Goal: Task Accomplishment & Management: Manage account settings

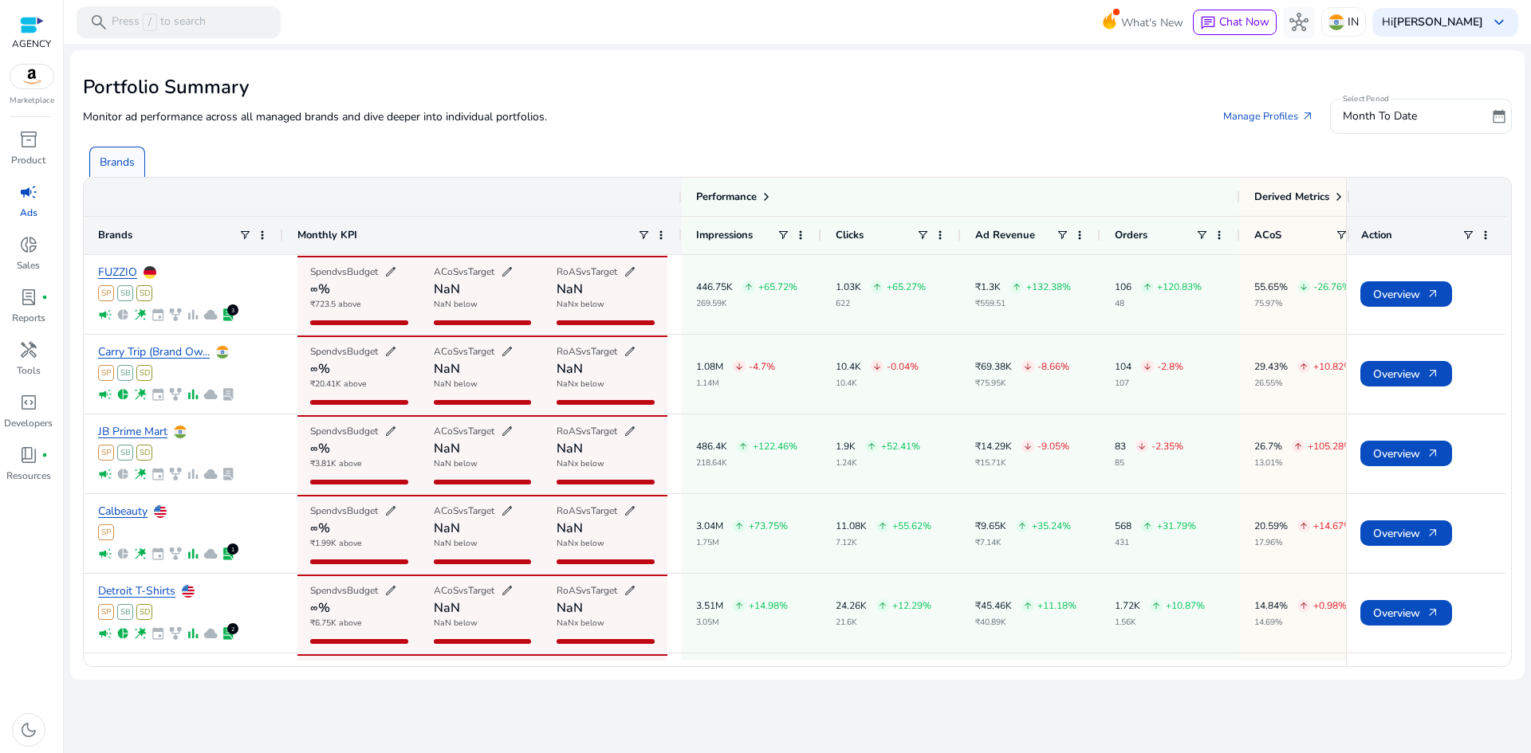
click at [24, 206] on p "Ads" at bounding box center [29, 213] width 18 height 14
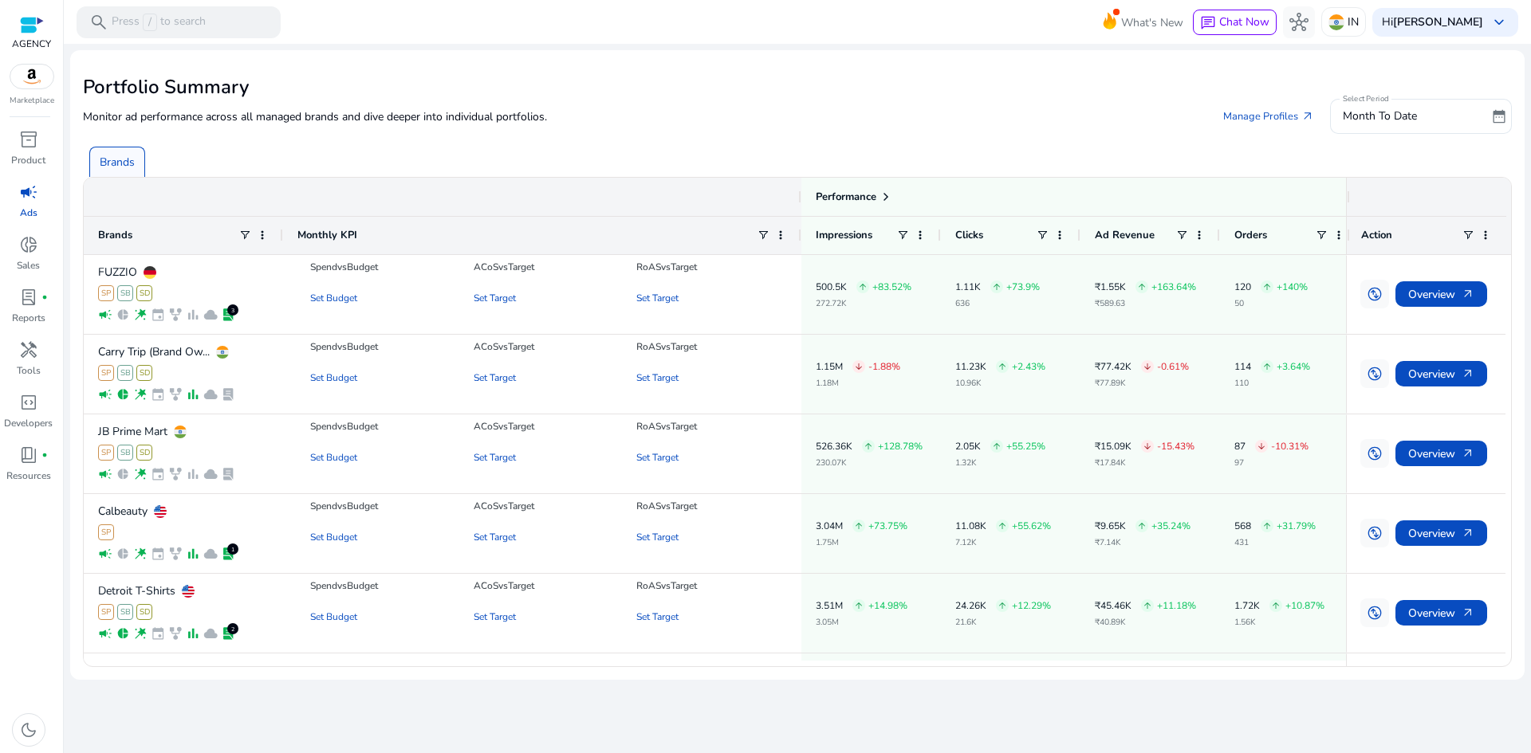
click at [18, 192] on div "campaign" at bounding box center [28, 192] width 45 height 26
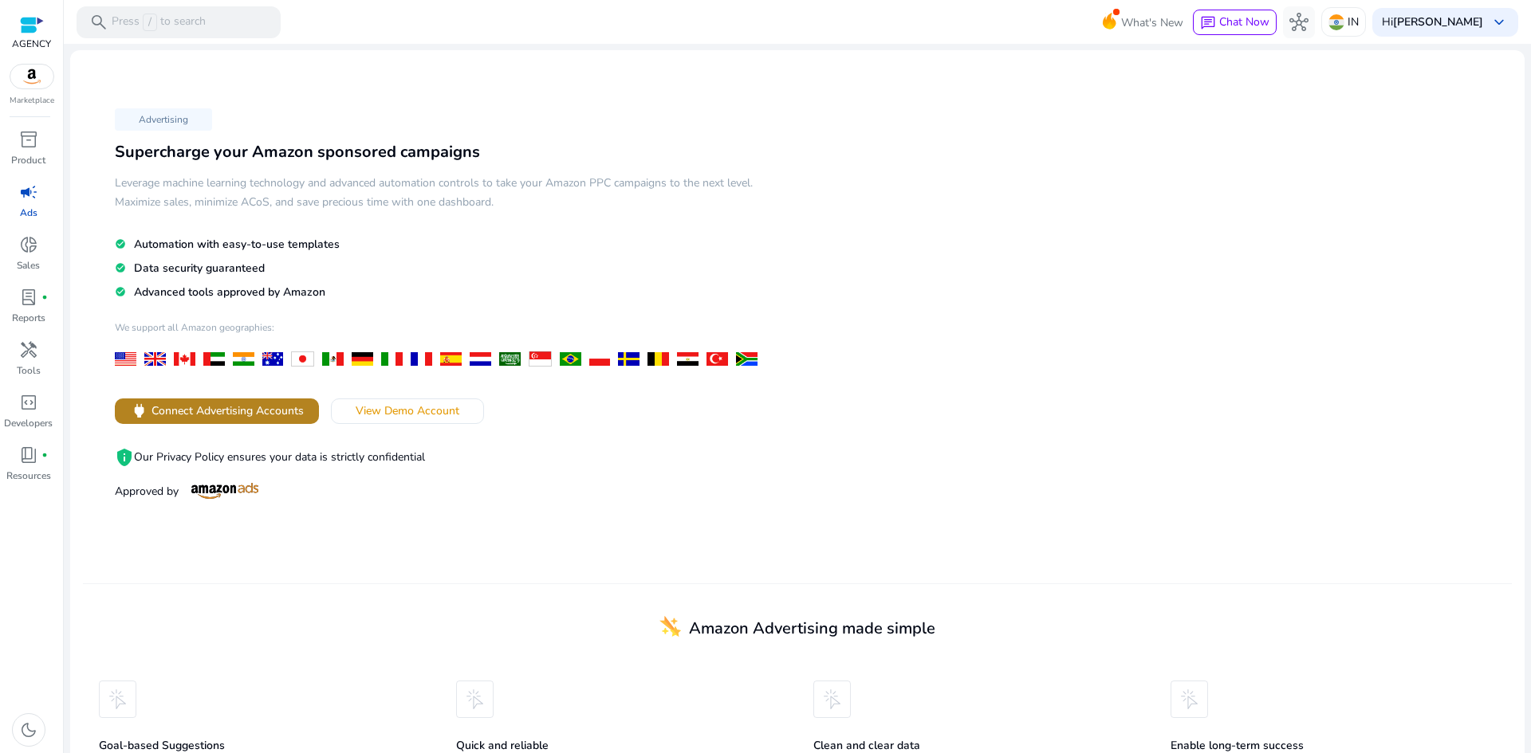
click at [211, 412] on span "Connect Advertising Accounts" at bounding box center [227, 411] width 152 height 17
click at [209, 411] on span "Connect Advertising Accounts" at bounding box center [227, 411] width 152 height 17
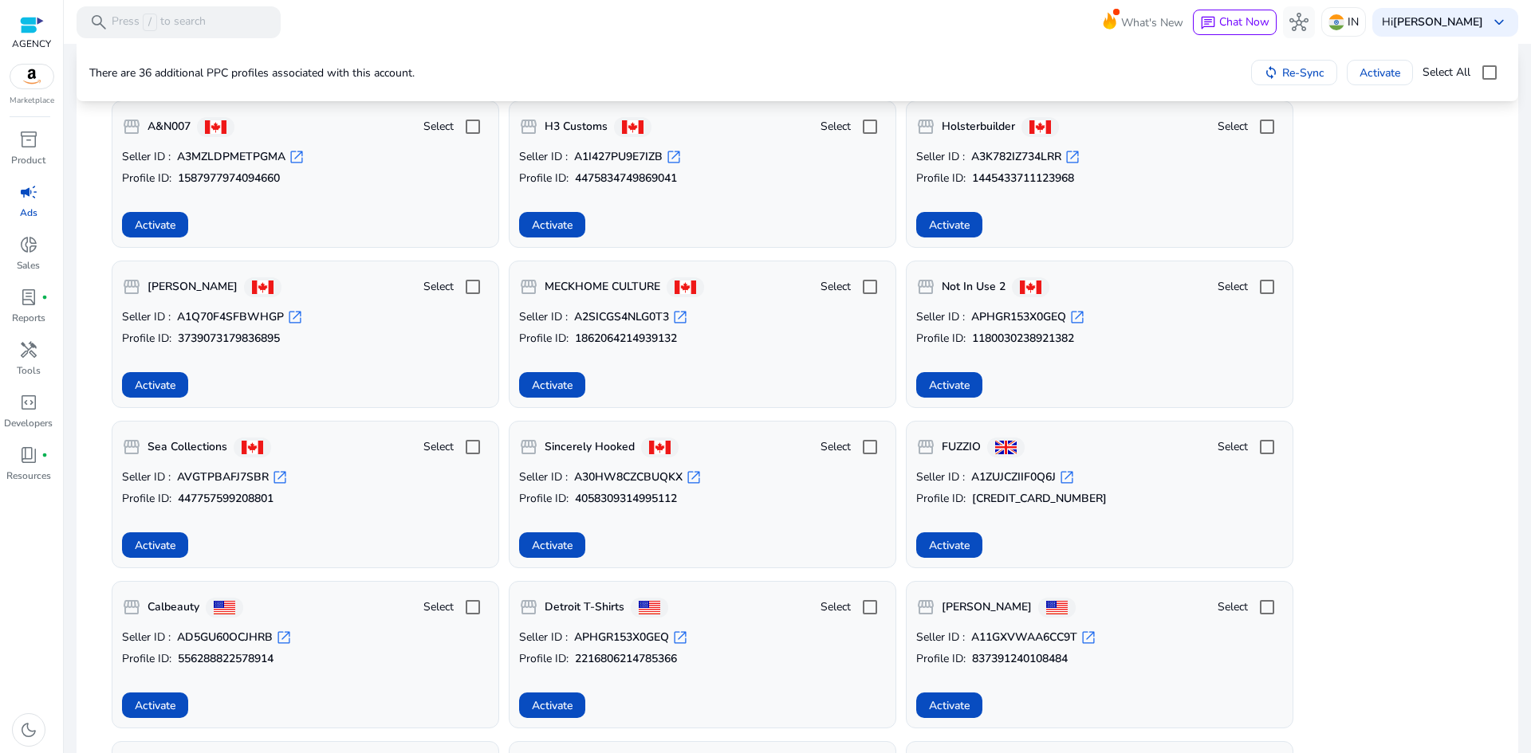
scroll to position [718, 0]
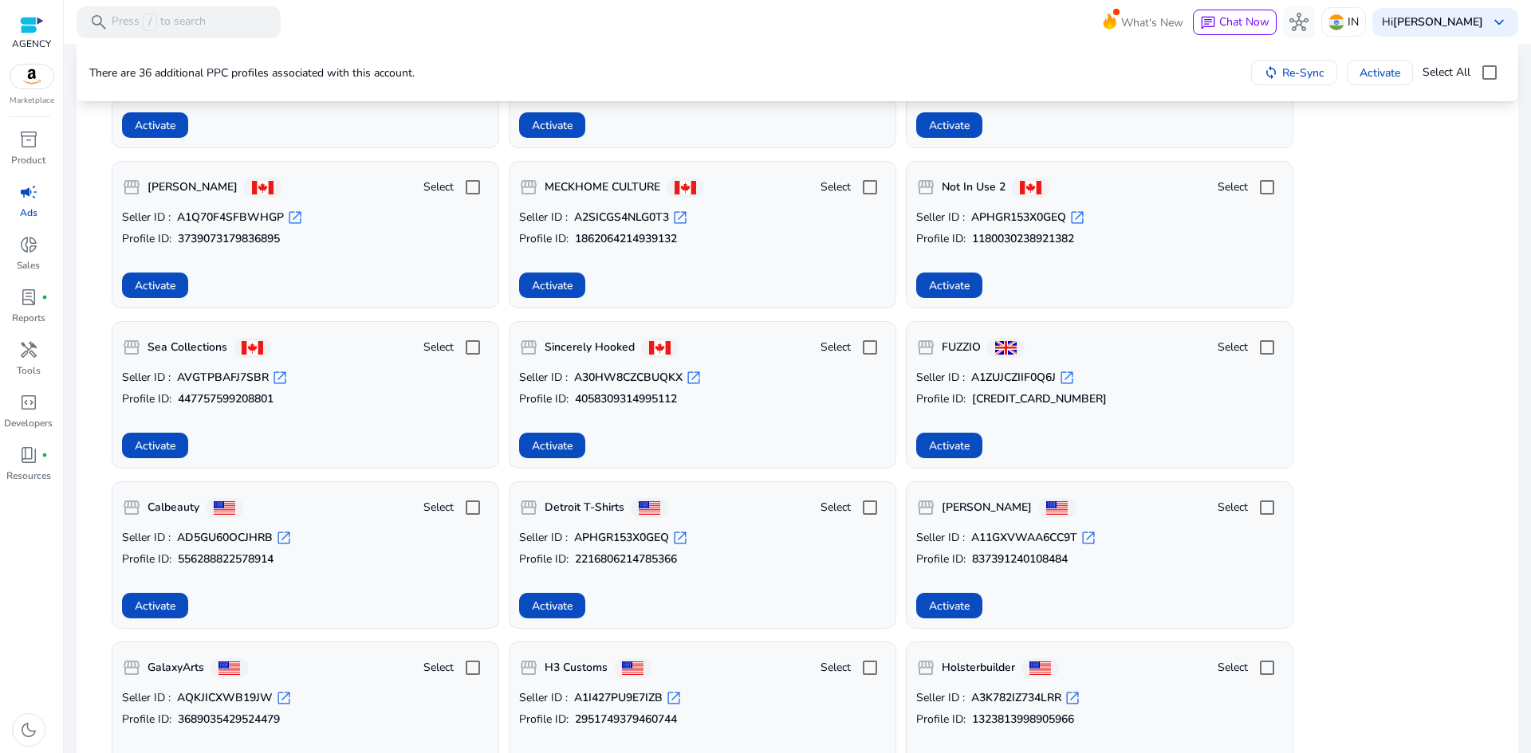
click at [23, 195] on span "campaign" at bounding box center [28, 192] width 19 height 19
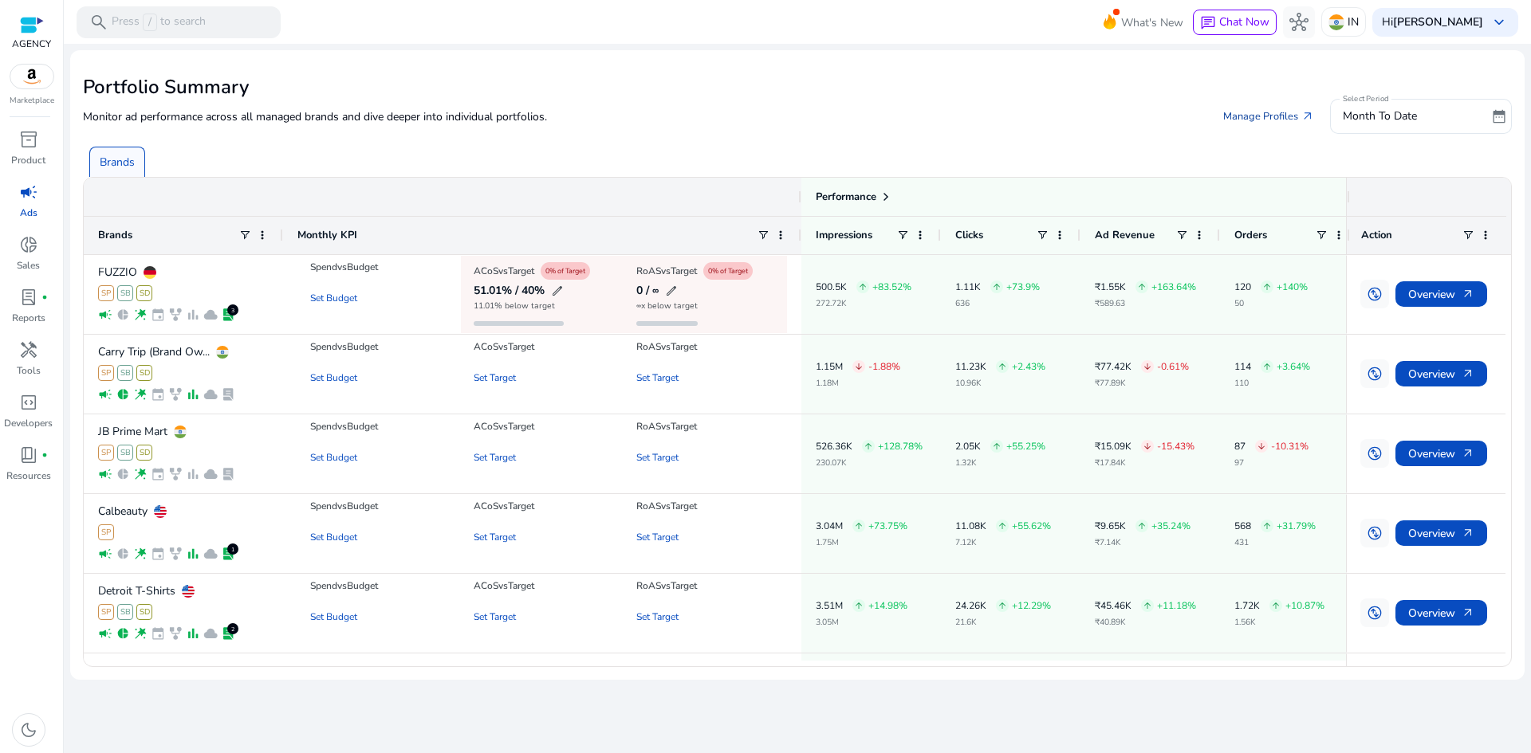
click at [1237, 111] on link "Manage Profiles arrow_outward" at bounding box center [1268, 116] width 116 height 29
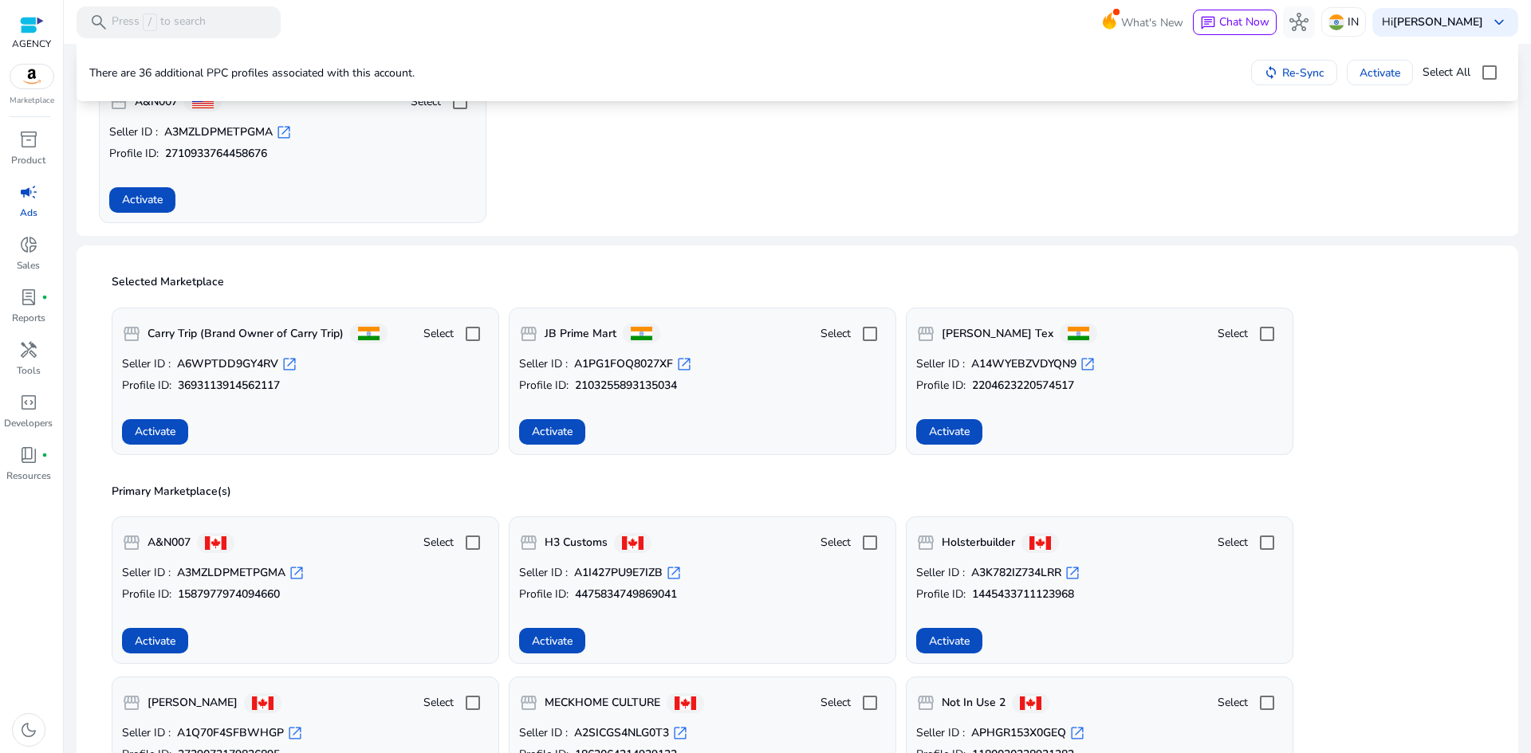
scroll to position [239, 0]
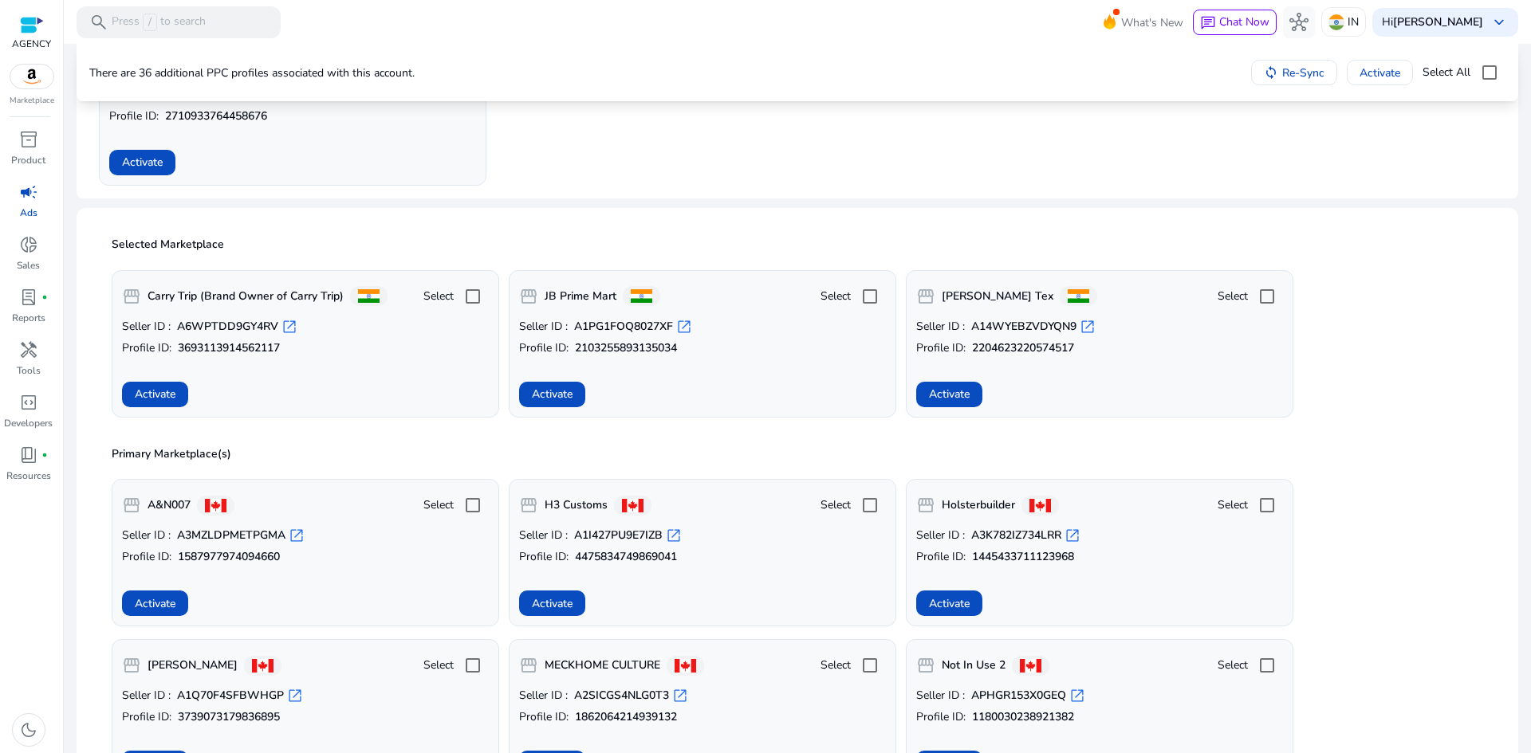
click at [1090, 325] on span "open_in_new" at bounding box center [1088, 327] width 16 height 16
click at [964, 392] on span "Activate" at bounding box center [949, 394] width 41 height 17
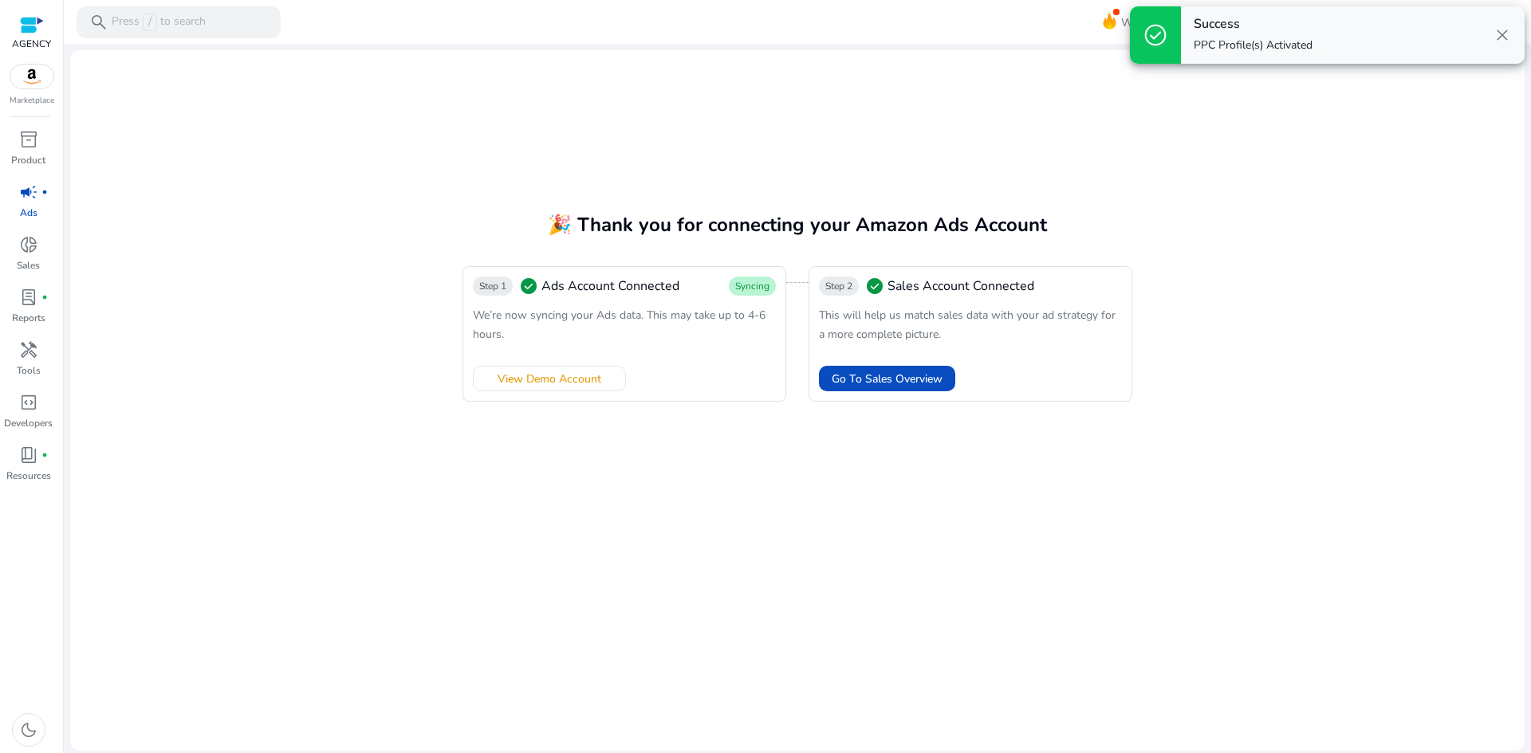
click at [1499, 35] on span "close" at bounding box center [1502, 35] width 19 height 19
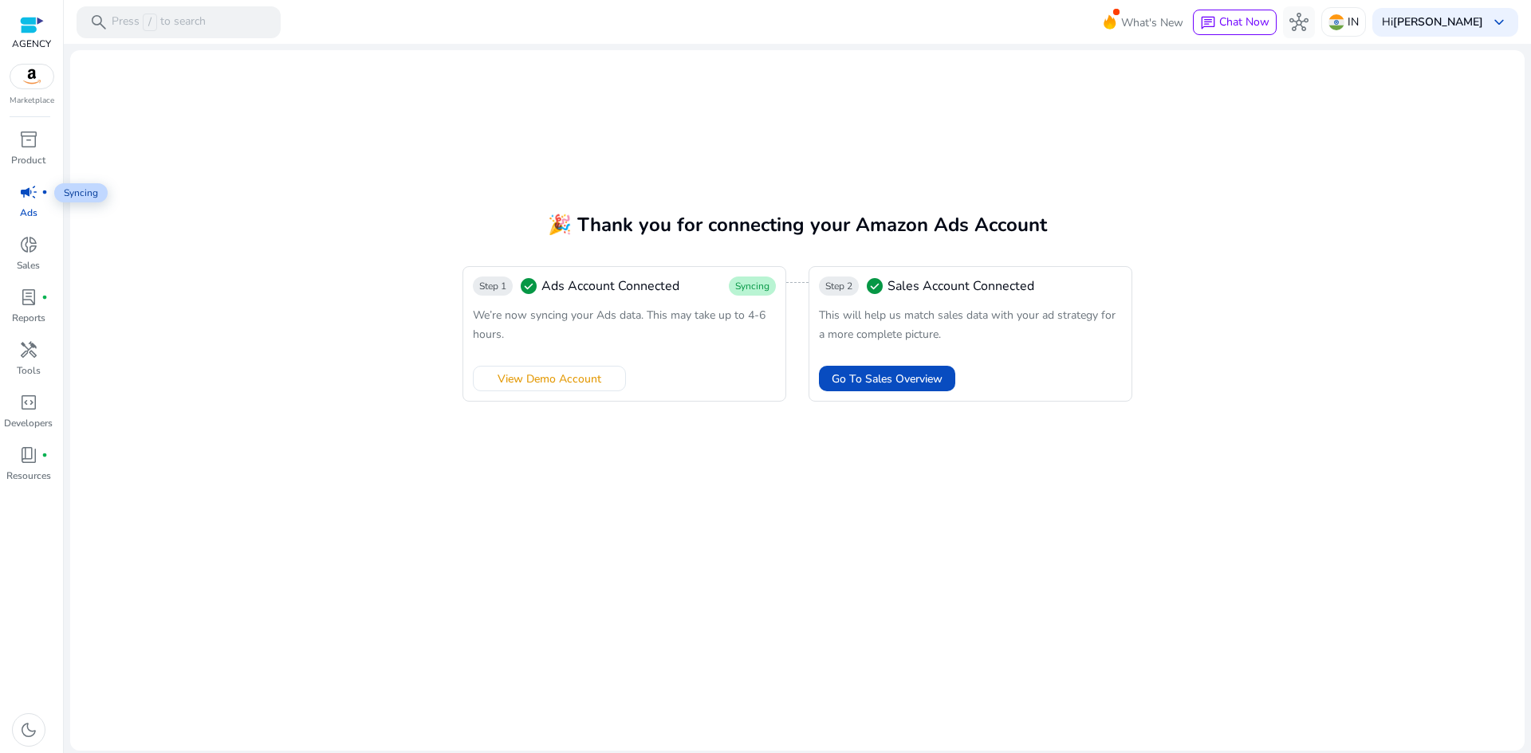
click at [23, 192] on span "campaign" at bounding box center [28, 192] width 19 height 19
